Goal: Check status: Check status

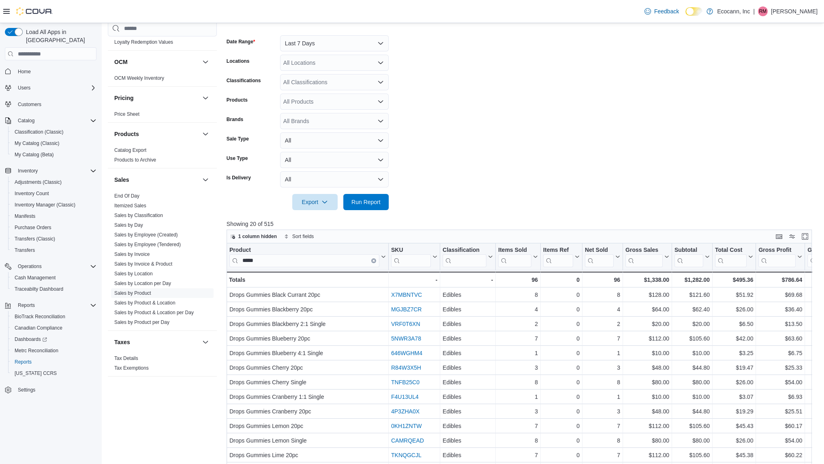
scroll to position [257, 0]
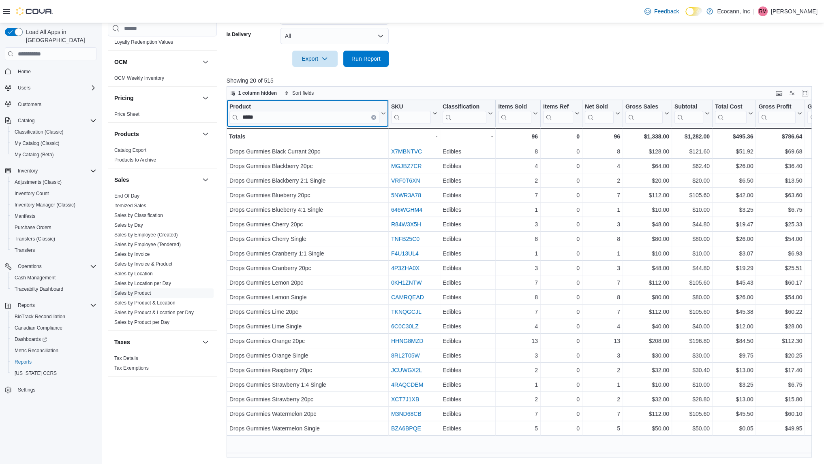
click at [372, 117] on button "Clear input" at bounding box center [373, 117] width 5 height 5
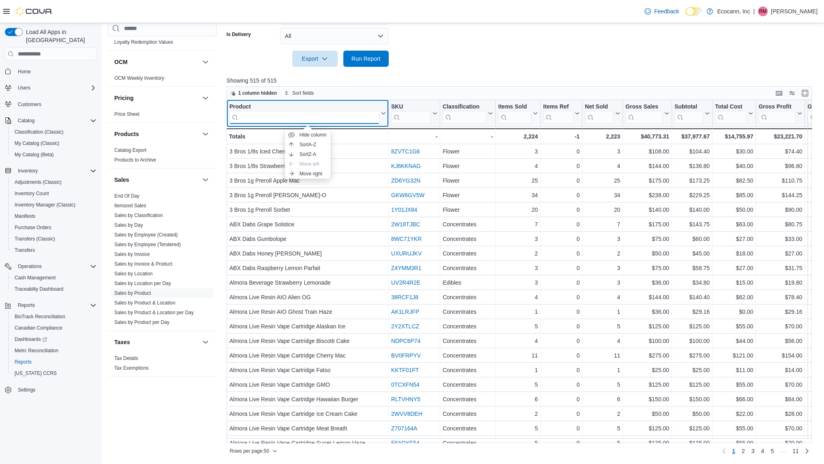
click at [359, 117] on input "search" at bounding box center [304, 117] width 150 height 13
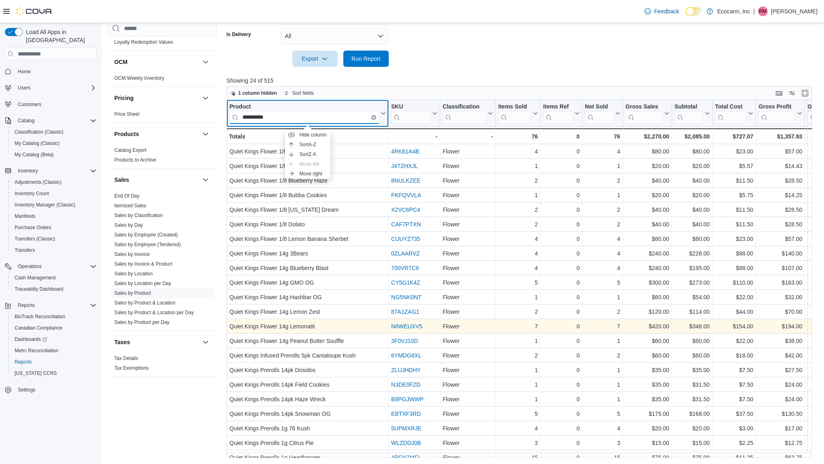
scroll to position [41, 0]
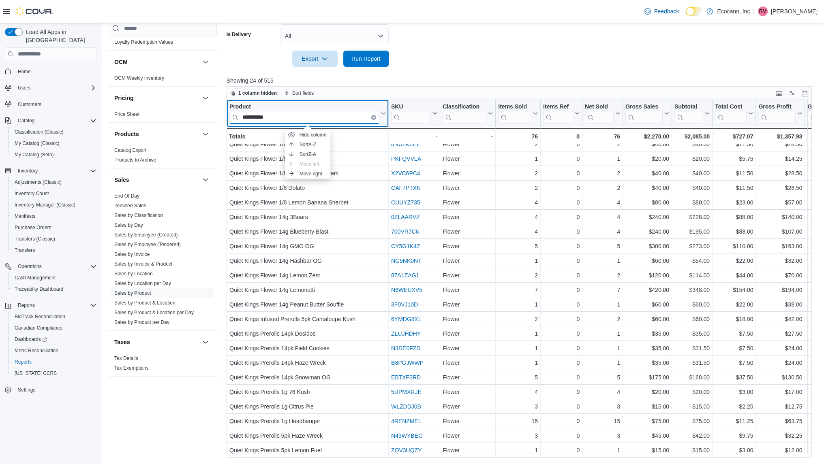
type input "**********"
click at [374, 118] on button "Clear input" at bounding box center [373, 117] width 5 height 5
click at [340, 115] on input "search" at bounding box center [304, 117] width 150 height 13
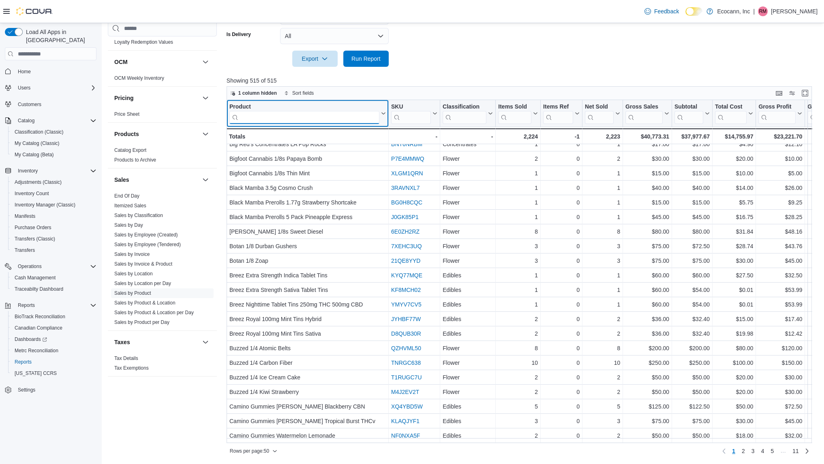
scroll to position [434, 0]
click at [748, 453] on link "2" at bounding box center [743, 451] width 10 height 13
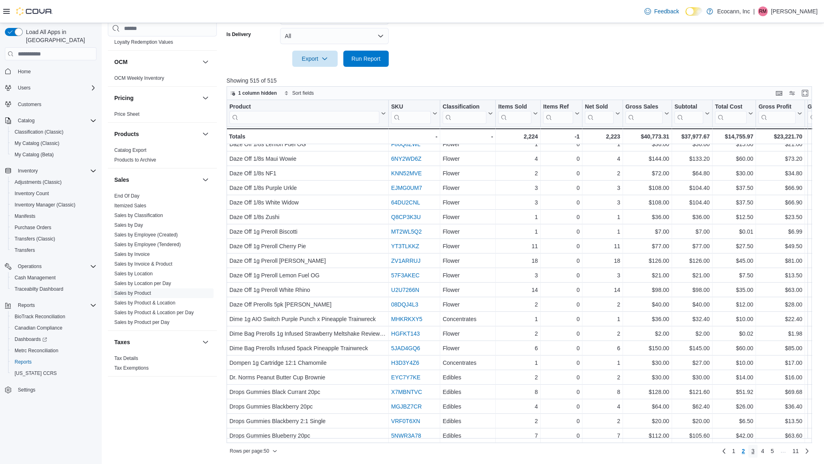
click at [755, 453] on span "3" at bounding box center [752, 451] width 3 height 8
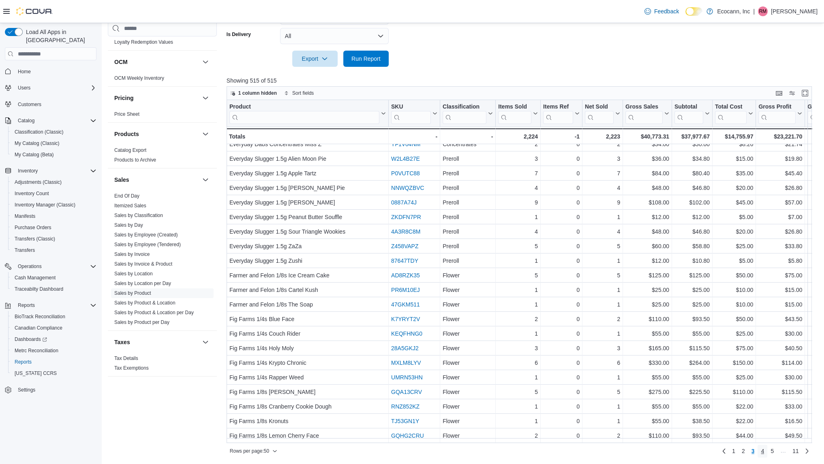
drag, startPoint x: 769, startPoint y: 453, endPoint x: 652, endPoint y: 441, distance: 117.3
click at [764, 453] on span "4" at bounding box center [762, 451] width 3 height 8
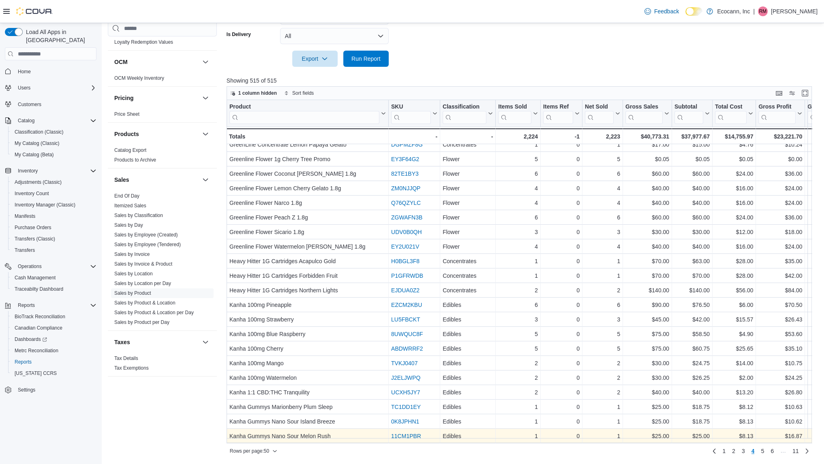
scroll to position [354, 0]
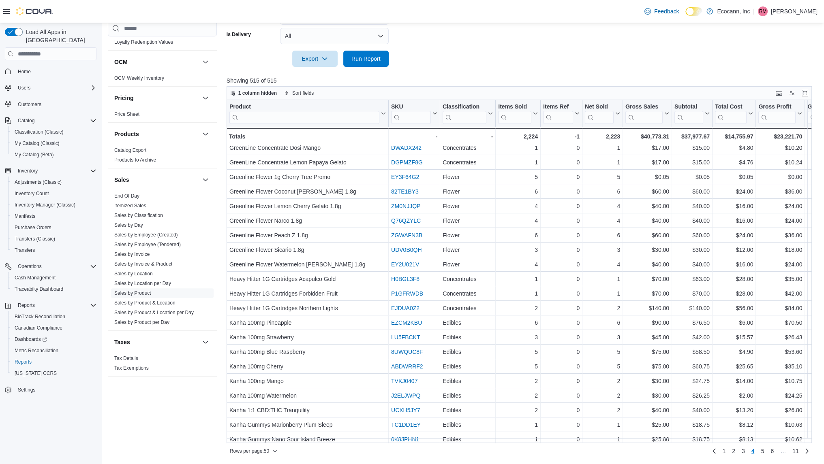
click at [305, 111] on input "search" at bounding box center [304, 117] width 150 height 13
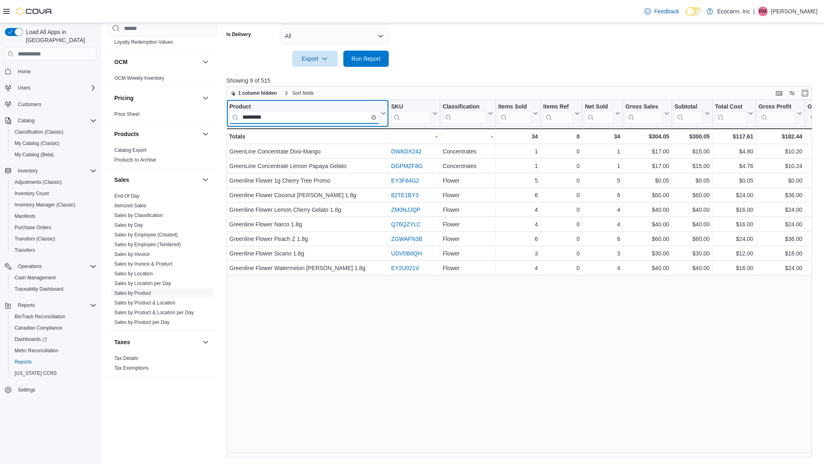
scroll to position [0, 0]
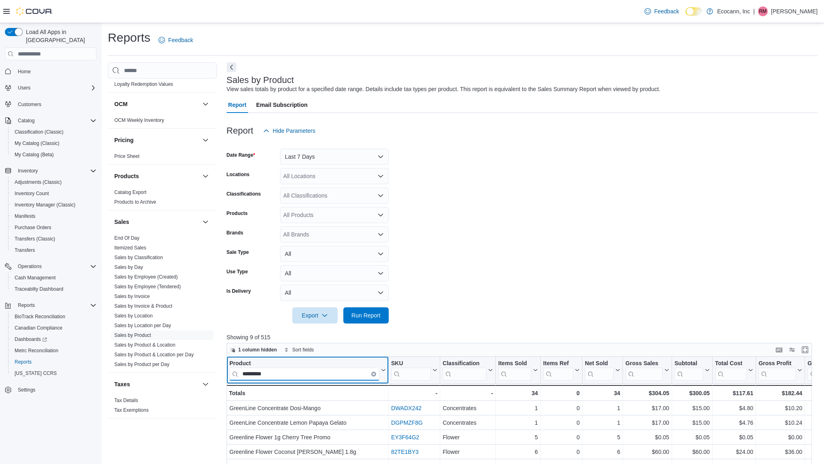
type input "*********"
click at [120, 268] on link "Sales by Day" at bounding box center [128, 268] width 29 height 6
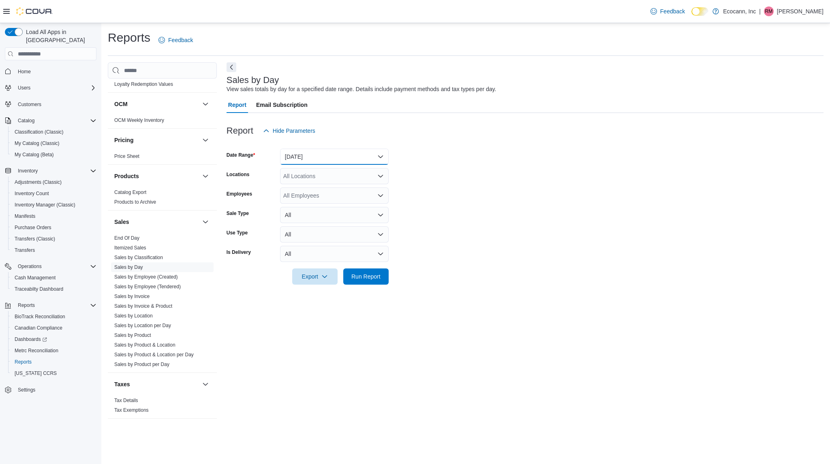
click at [355, 156] on button "[DATE]" at bounding box center [334, 157] width 109 height 16
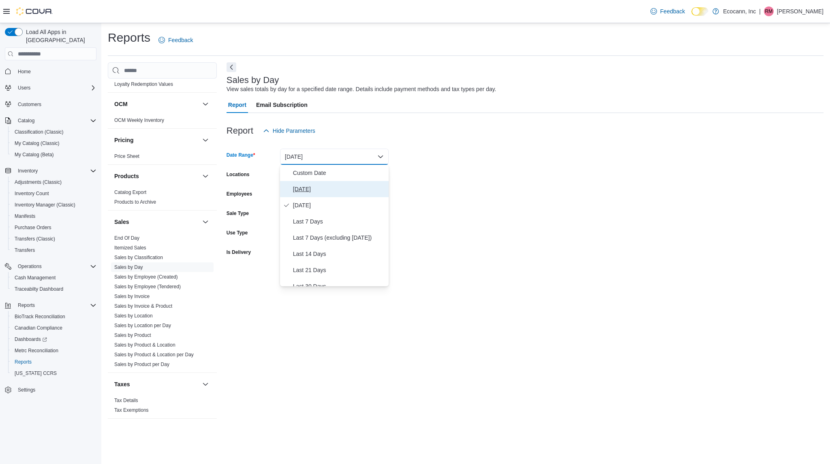
click at [311, 197] on button "[DATE]" at bounding box center [334, 189] width 109 height 16
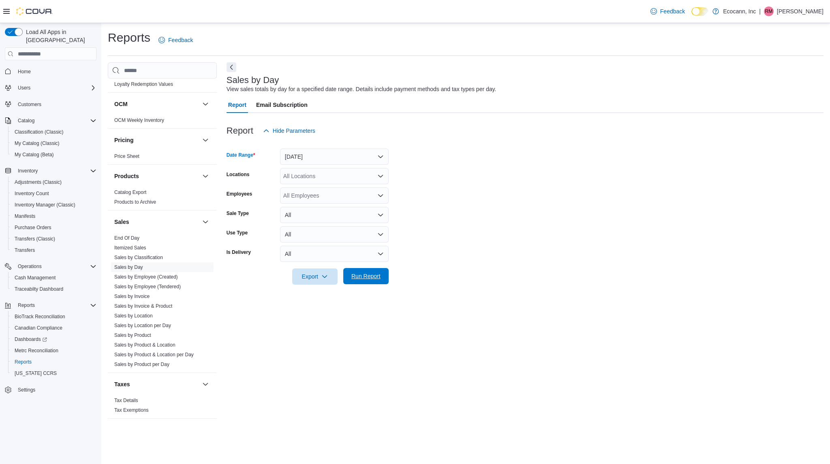
click at [368, 278] on span "Run Report" at bounding box center [365, 276] width 29 height 8
